Goal: Find specific page/section

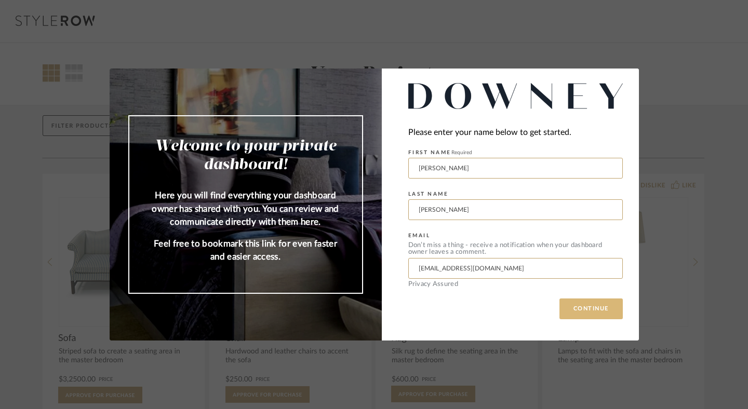
click at [582, 308] on button "CONTINUE" at bounding box center [590, 308] width 63 height 21
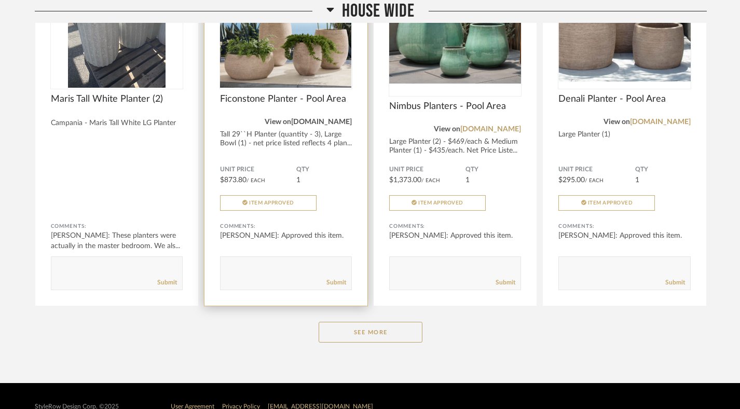
scroll to position [7830, 0]
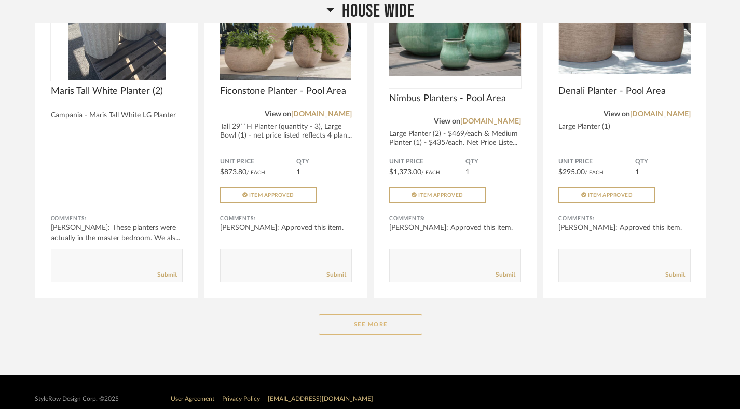
click at [354, 314] on button "See More" at bounding box center [371, 324] width 104 height 21
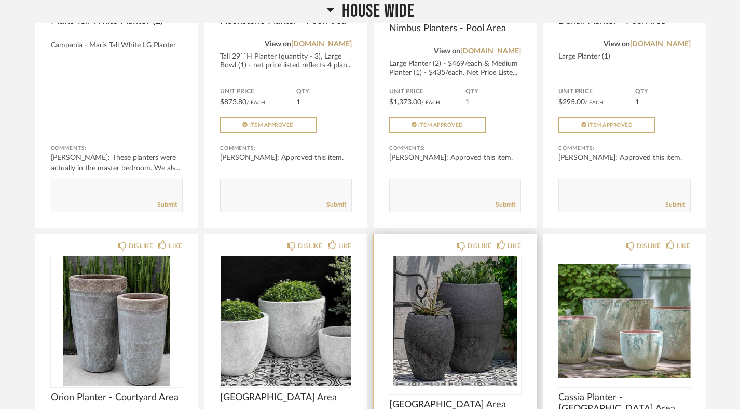
scroll to position [8019, 0]
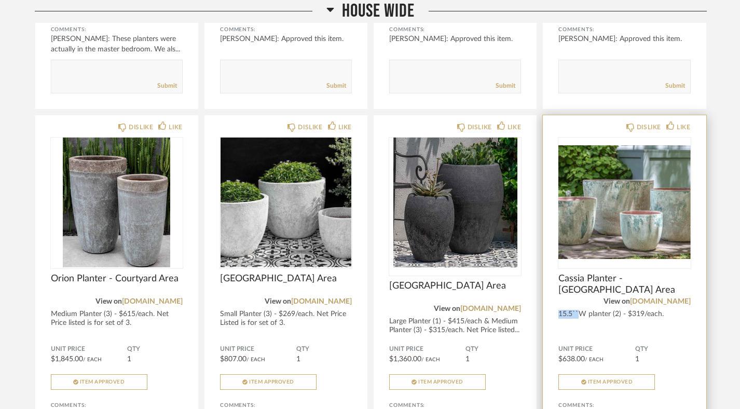
drag, startPoint x: 559, startPoint y: 302, endPoint x: 579, endPoint y: 302, distance: 20.2
click at [579, 310] on div "15.5``W planter (2) - $319/each." at bounding box center [625, 314] width 132 height 9
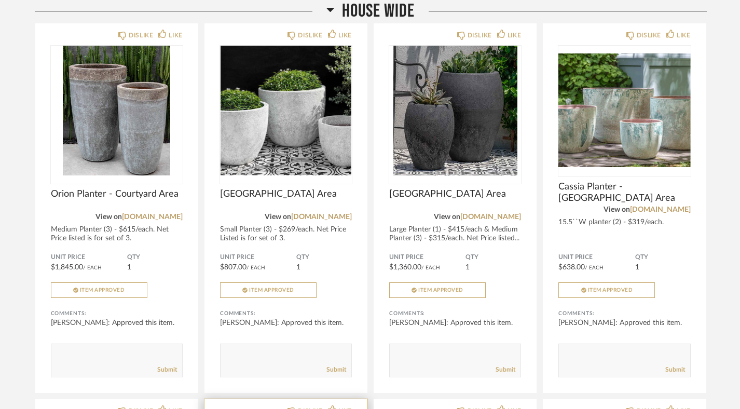
scroll to position [8113, 0]
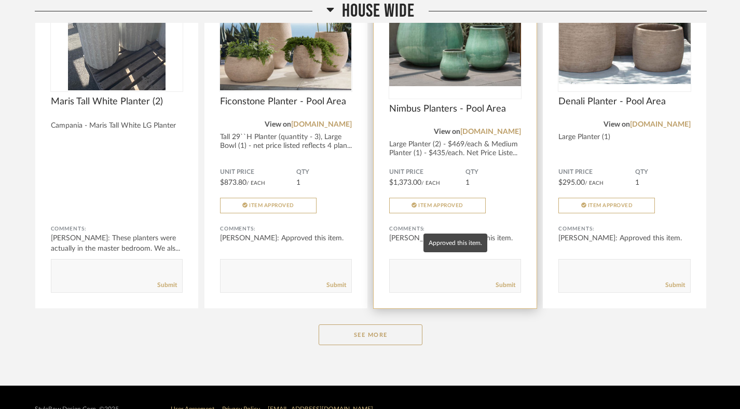
scroll to position [7825, 0]
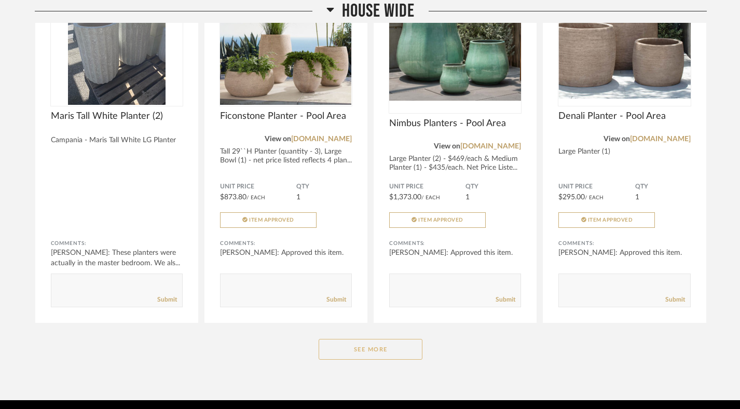
click at [355, 355] on button "See More" at bounding box center [371, 349] width 104 height 21
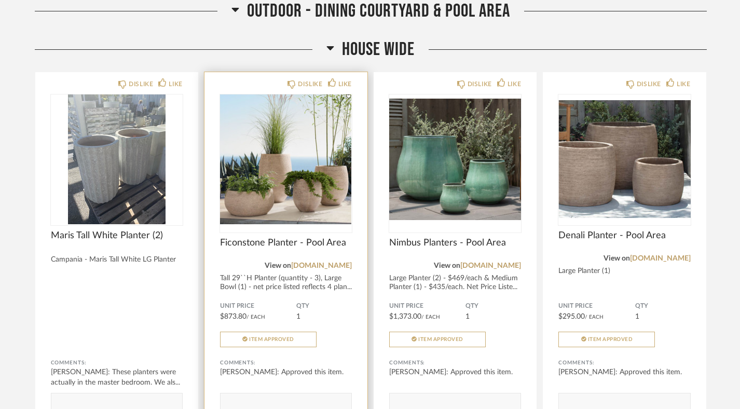
scroll to position [7704, 0]
